Goal: Browse casually

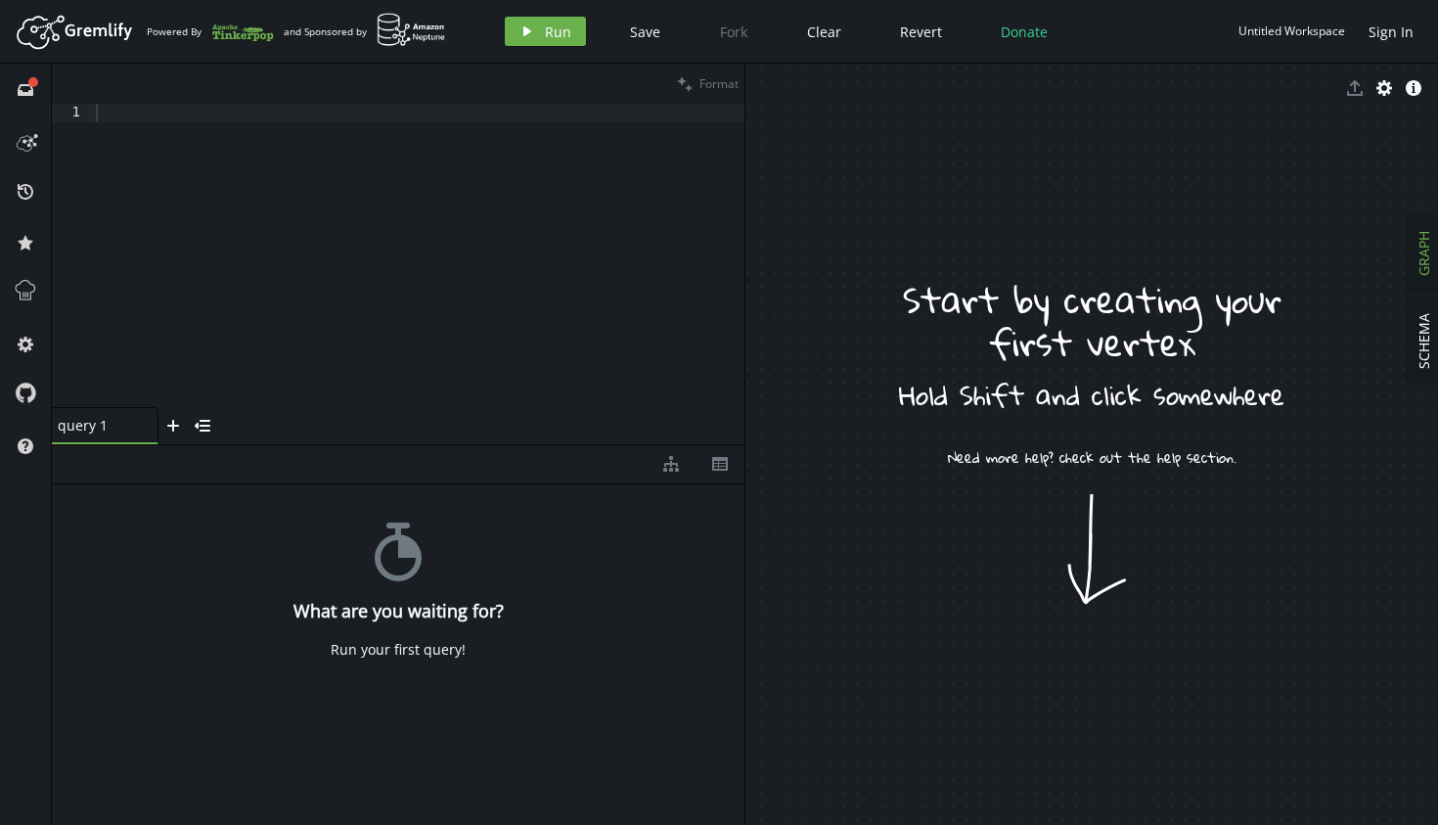
drag, startPoint x: 1069, startPoint y: 390, endPoint x: 1070, endPoint y: 551, distance: 160.5
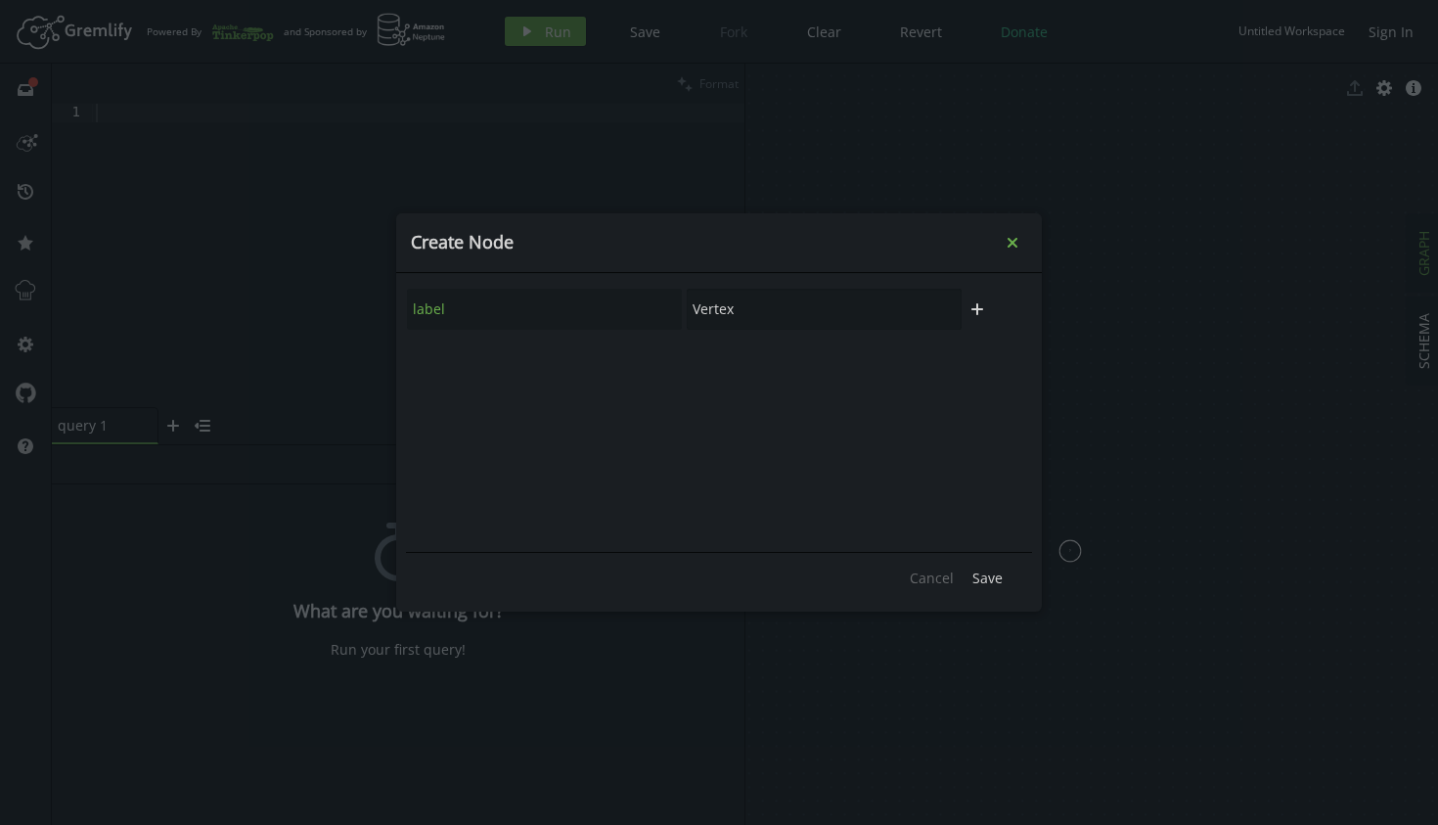
click at [1013, 237] on icon "small-cross" at bounding box center [1013, 243] width 20 height 20
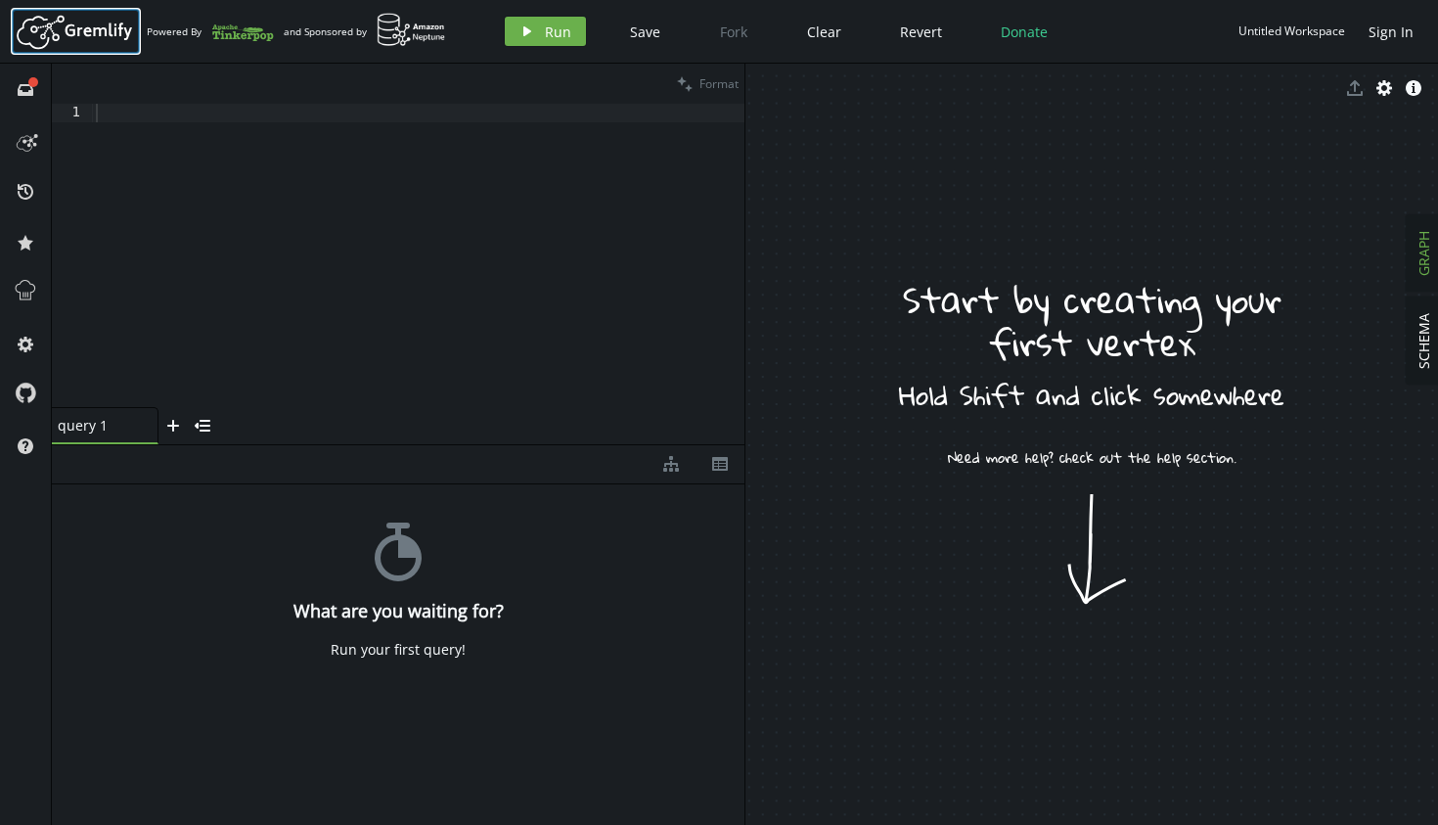
click at [104, 28] on icon at bounding box center [99, 32] width 67 height 18
click at [25, 145] on icon at bounding box center [25, 139] width 31 height 31
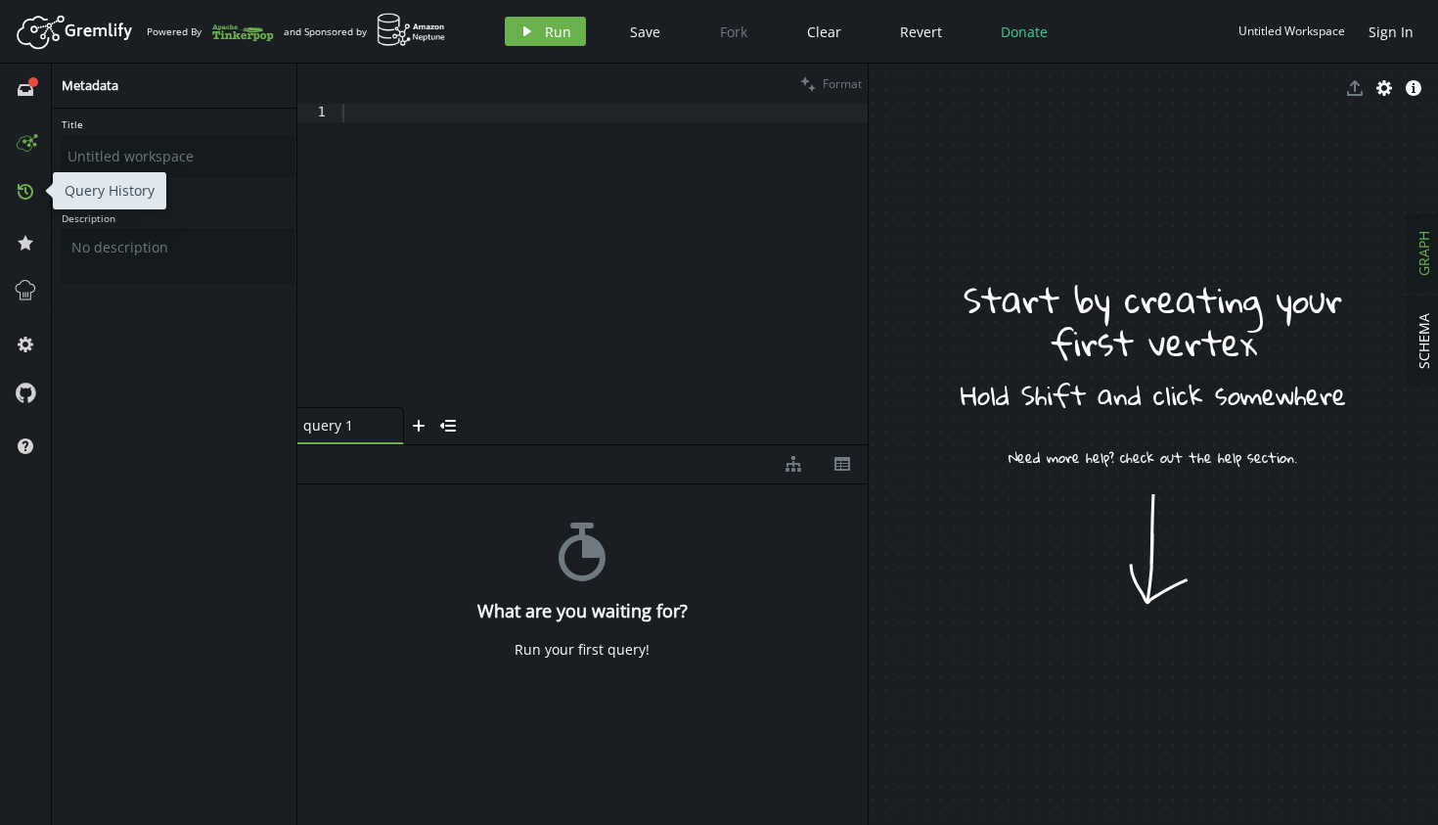
click at [31, 184] on icon "history" at bounding box center [26, 192] width 16 height 16
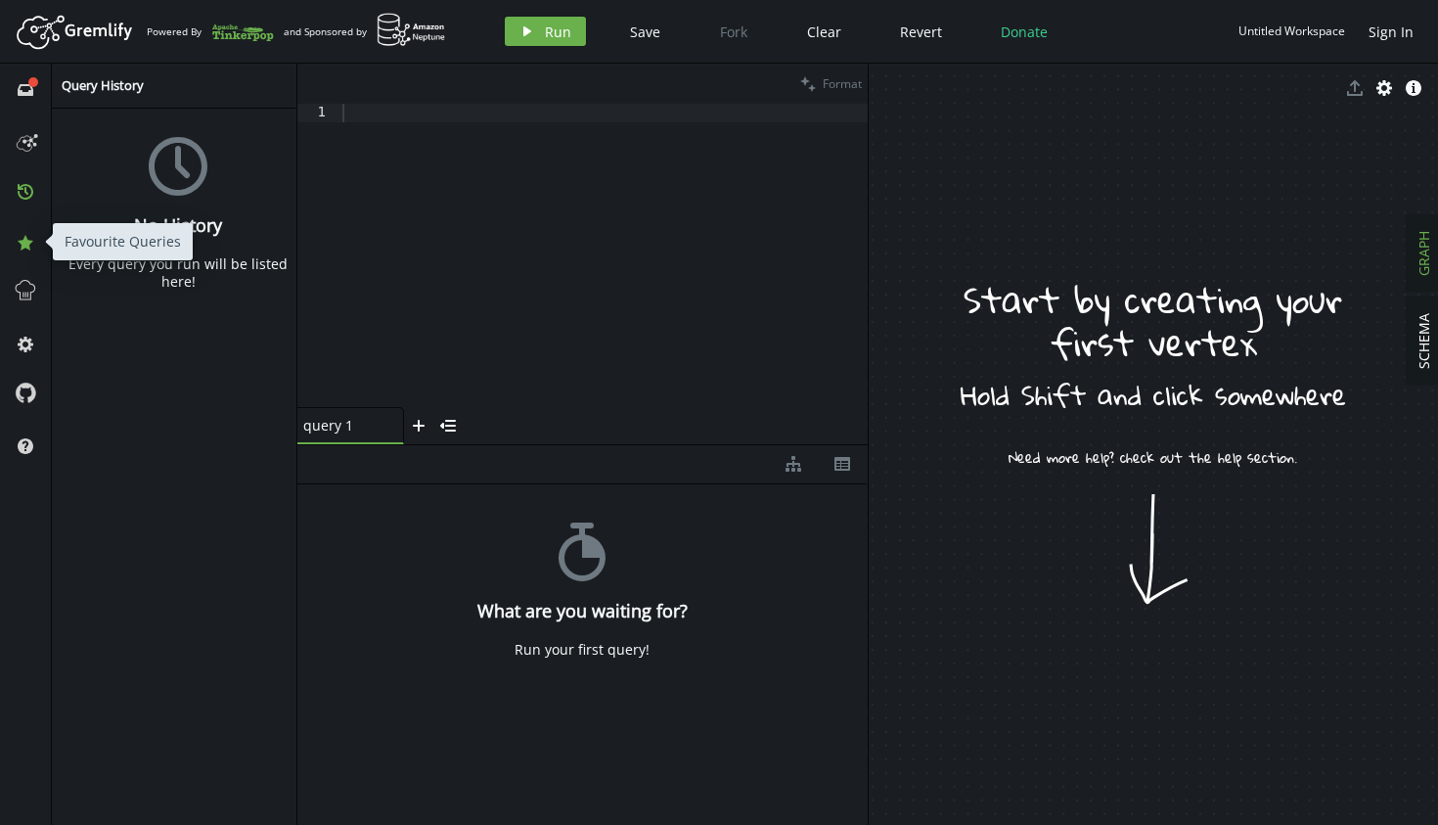
click at [28, 229] on button "star" at bounding box center [25, 241] width 31 height 31
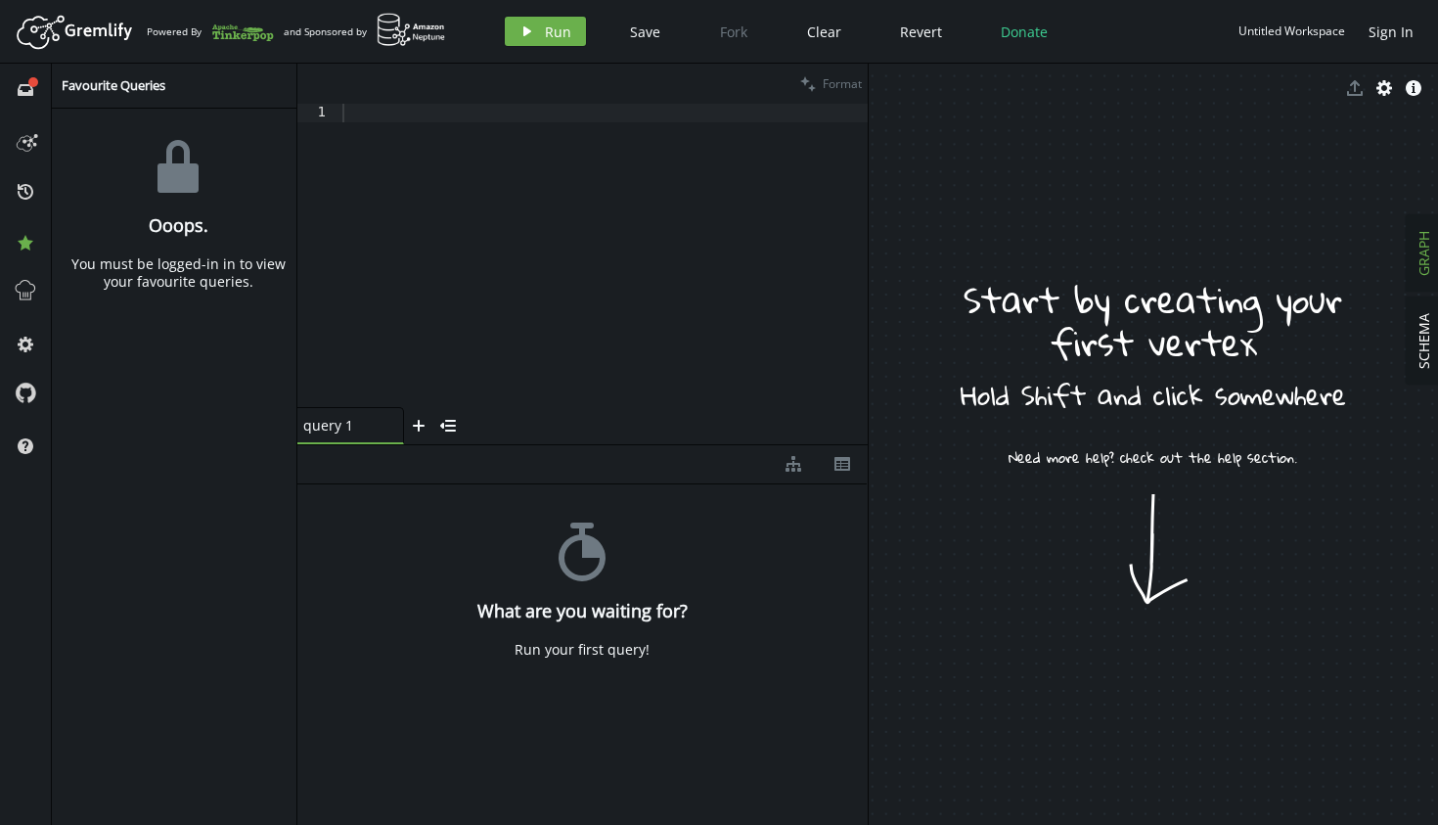
click at [27, 274] on span at bounding box center [25, 292] width 31 height 51
click at [25, 296] on line at bounding box center [25, 295] width 0 height 4
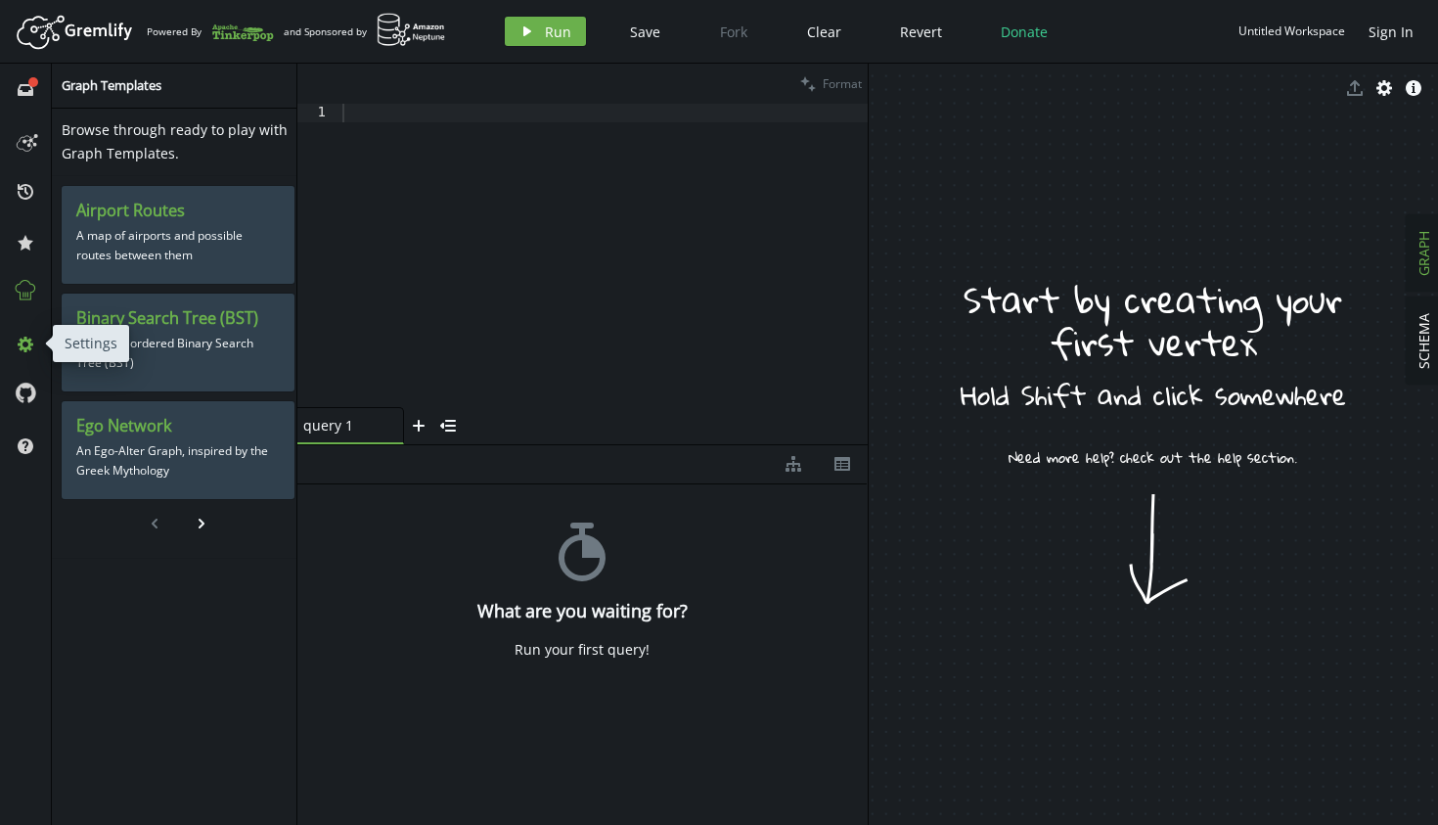
click at [22, 339] on icon "cog" at bounding box center [26, 345] width 16 height 16
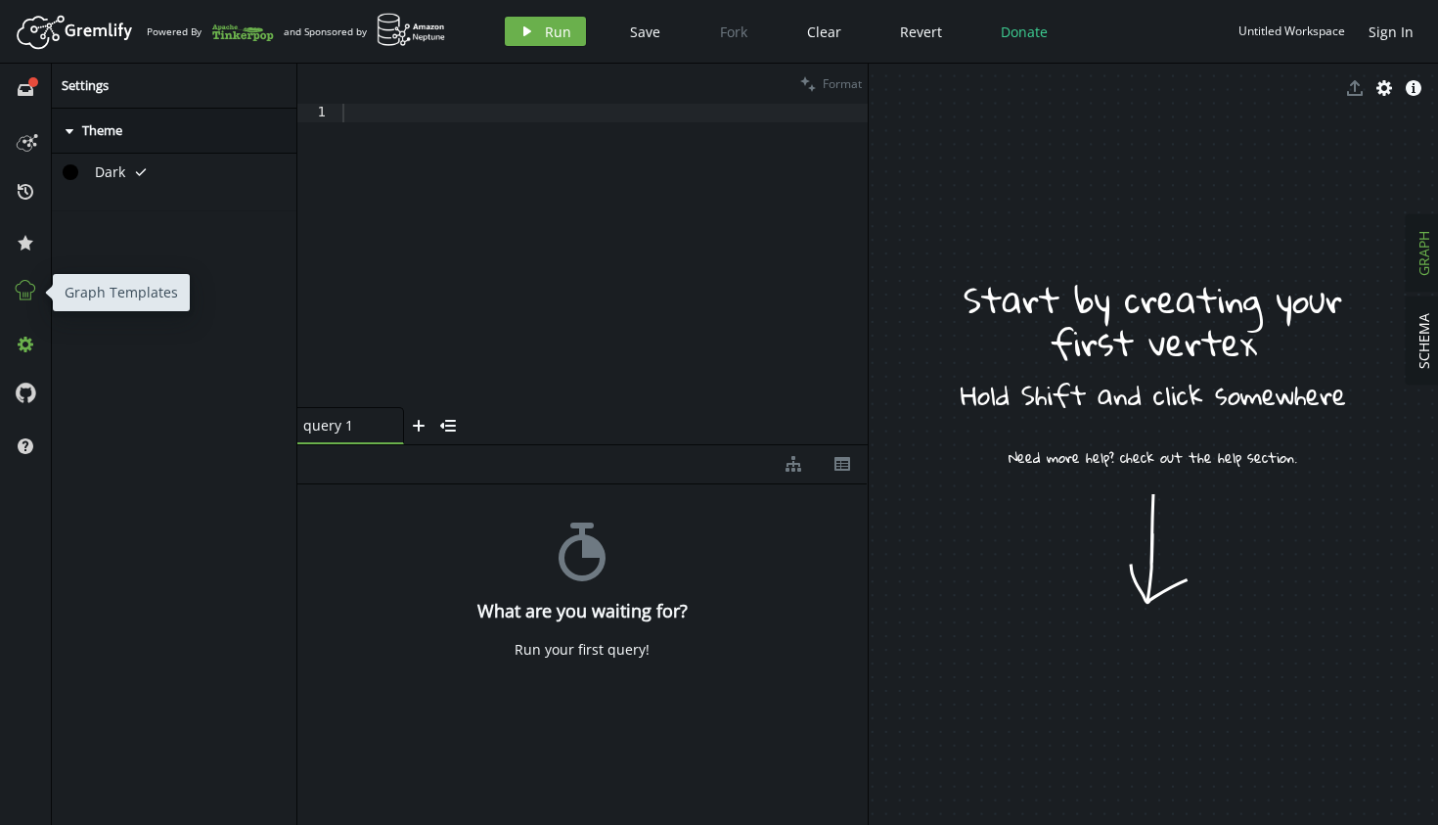
click at [19, 299] on icon at bounding box center [25, 290] width 25 height 25
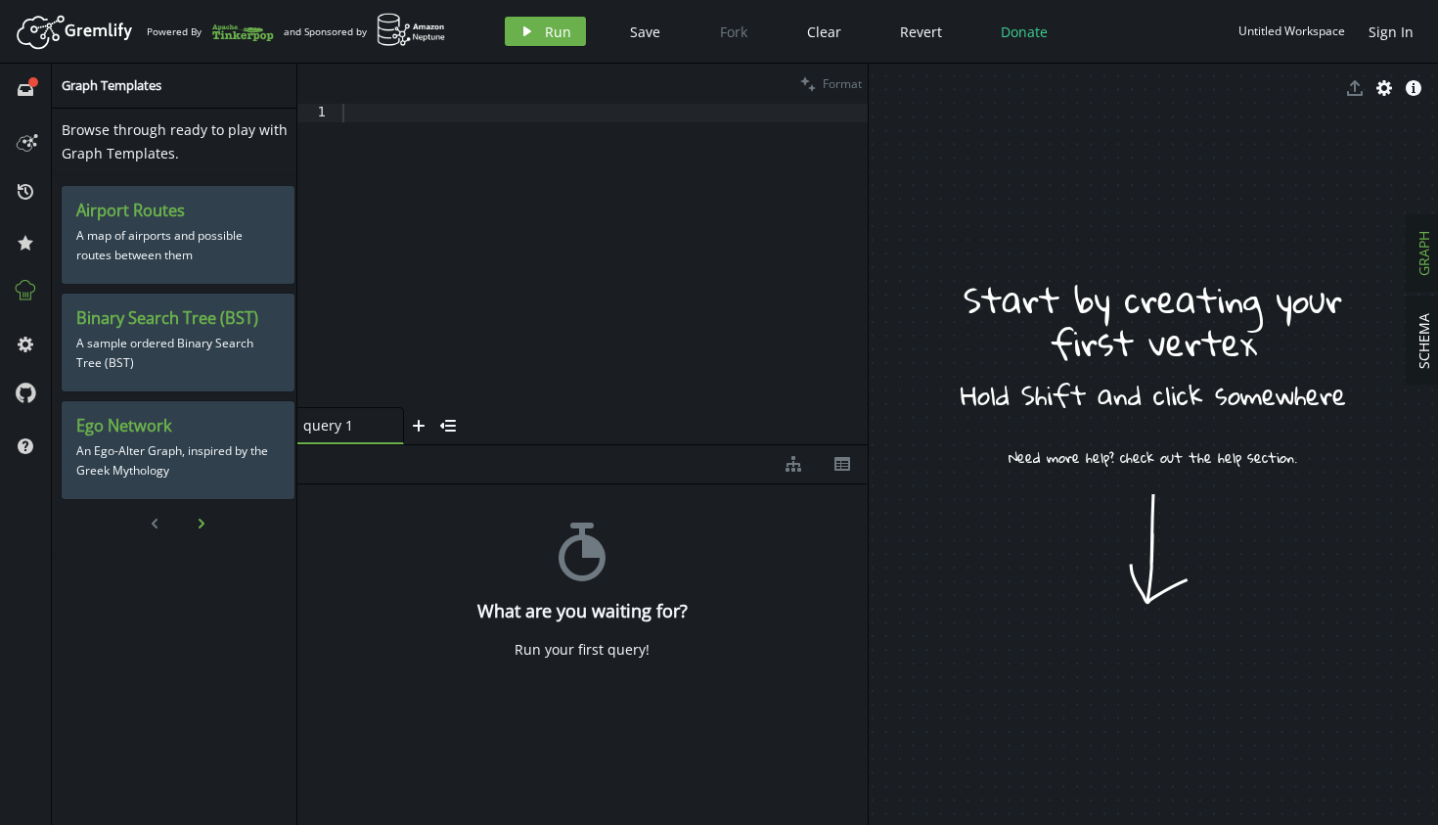
click at [197, 517] on icon "chevron-right" at bounding box center [202, 524] width 16 height 16
click at [37, 343] on button "cog" at bounding box center [25, 343] width 31 height 31
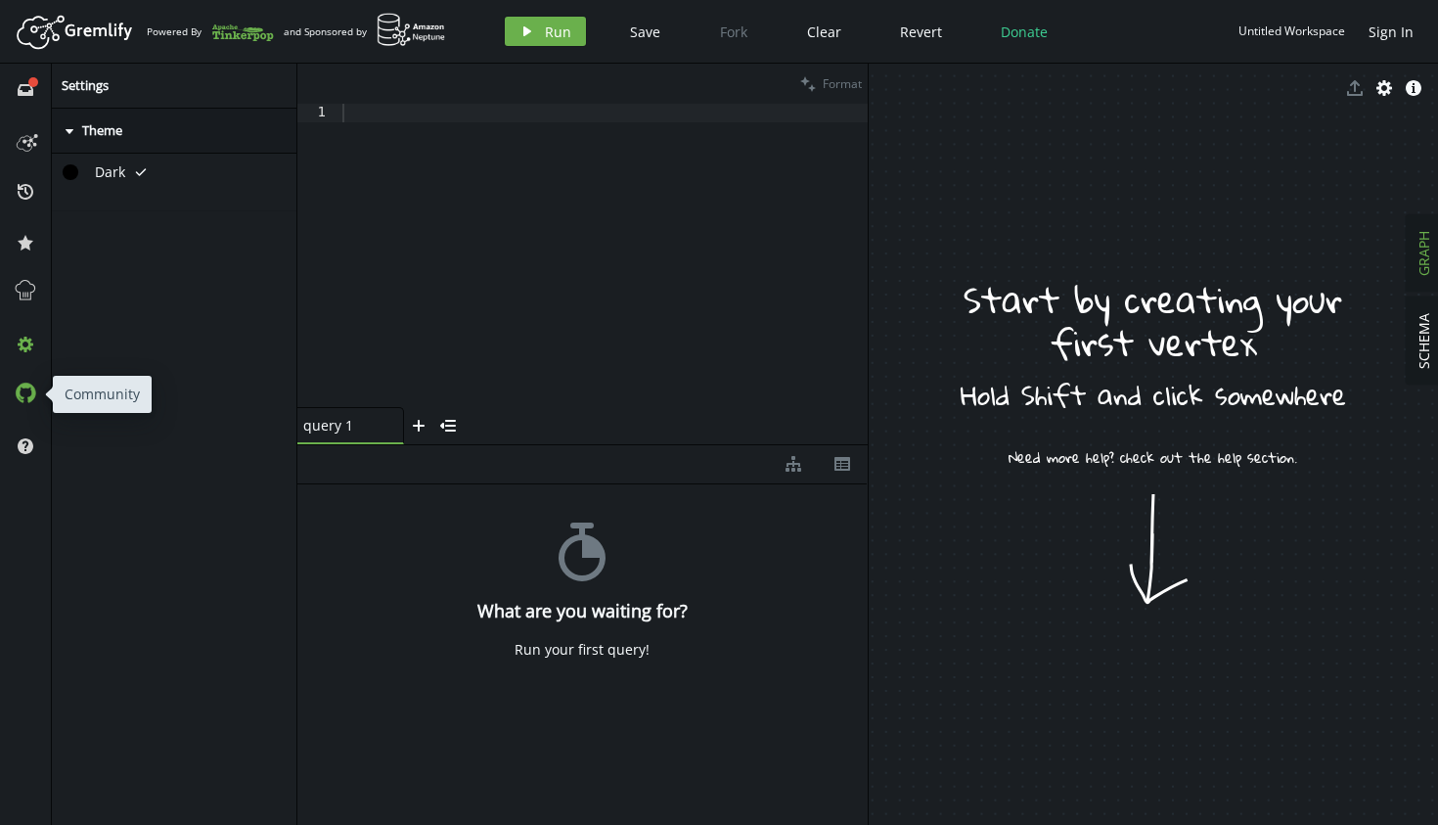
click at [32, 404] on button at bounding box center [25, 394] width 31 height 31
